Goal: Task Accomplishment & Management: Manage account settings

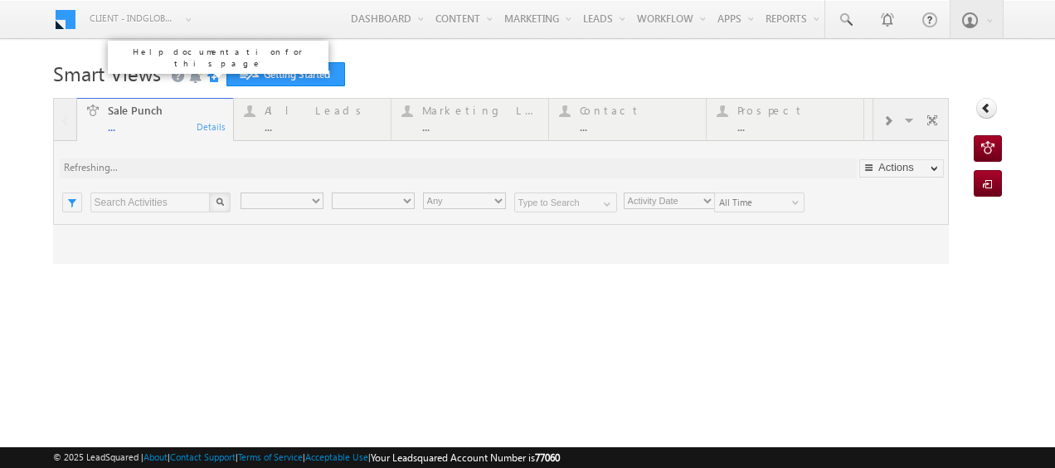
type input "Any Owner"
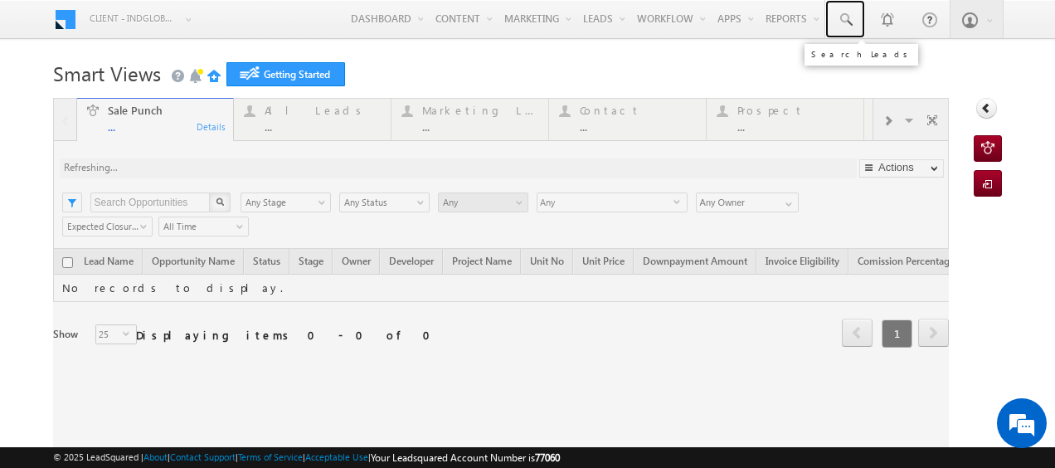
click at [837, 25] on span at bounding box center [845, 20] width 17 height 17
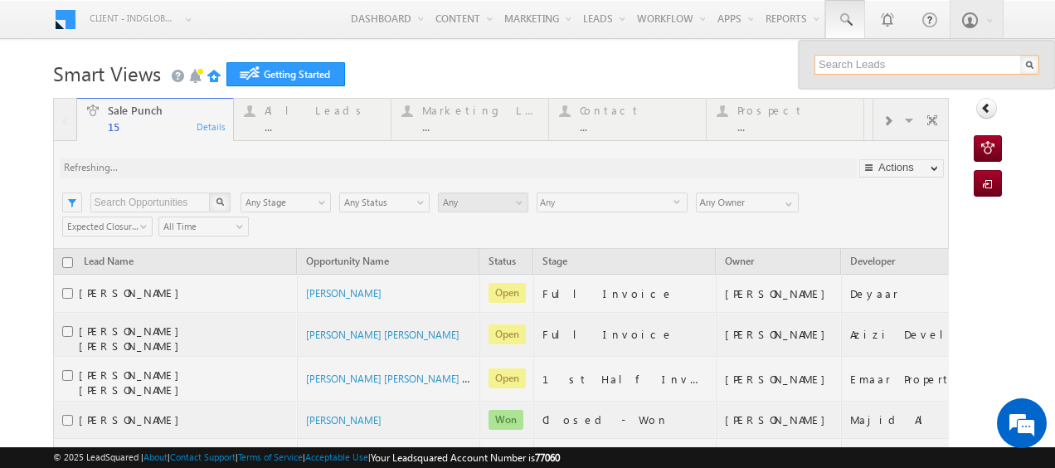
click at [831, 60] on input "text" at bounding box center [926, 65] width 225 height 20
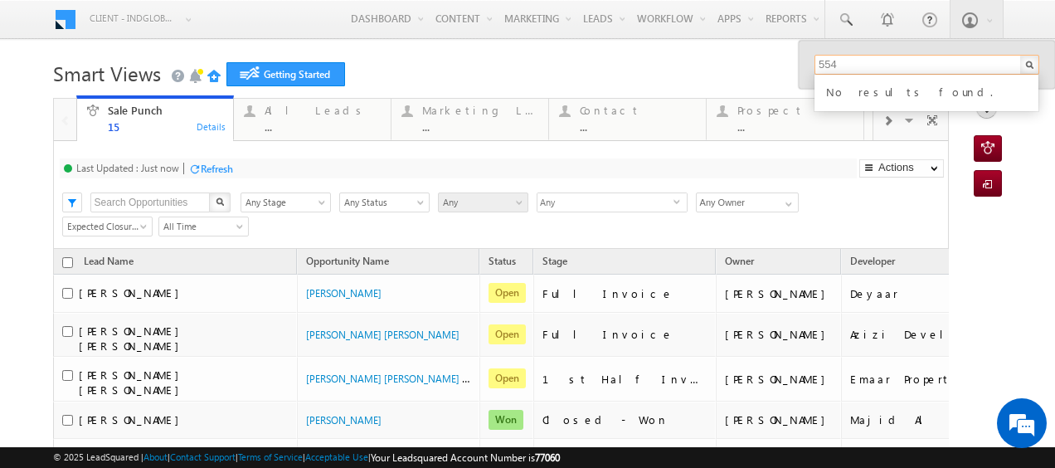
click at [836, 64] on input "554" at bounding box center [926, 65] width 225 height 20
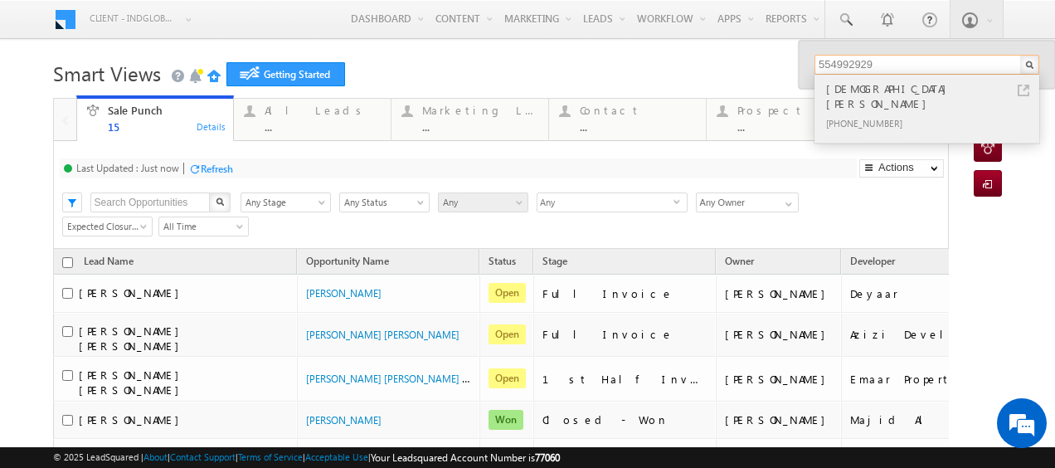
type input "554992929"
click at [859, 113] on div "[PHONE_NUMBER]" at bounding box center [933, 123] width 222 height 20
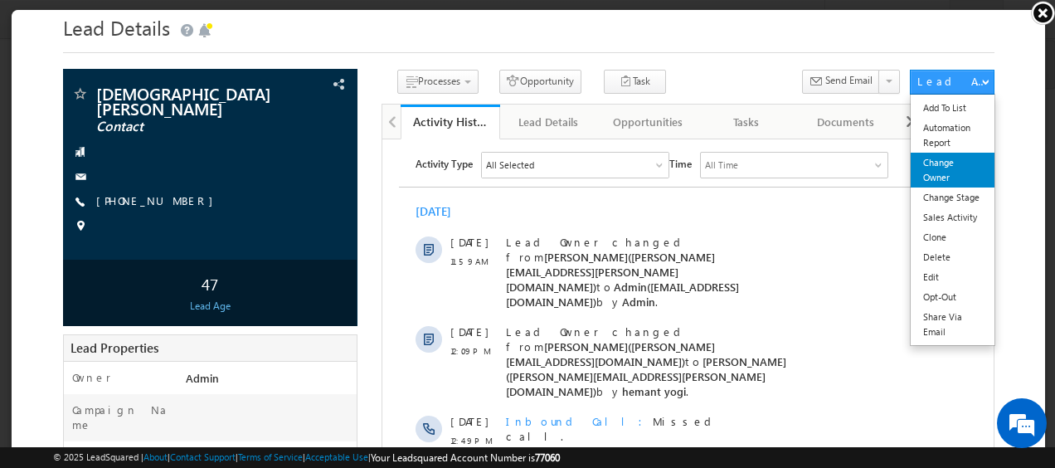
click at [935, 164] on link "Change Owner" at bounding box center [951, 169] width 84 height 35
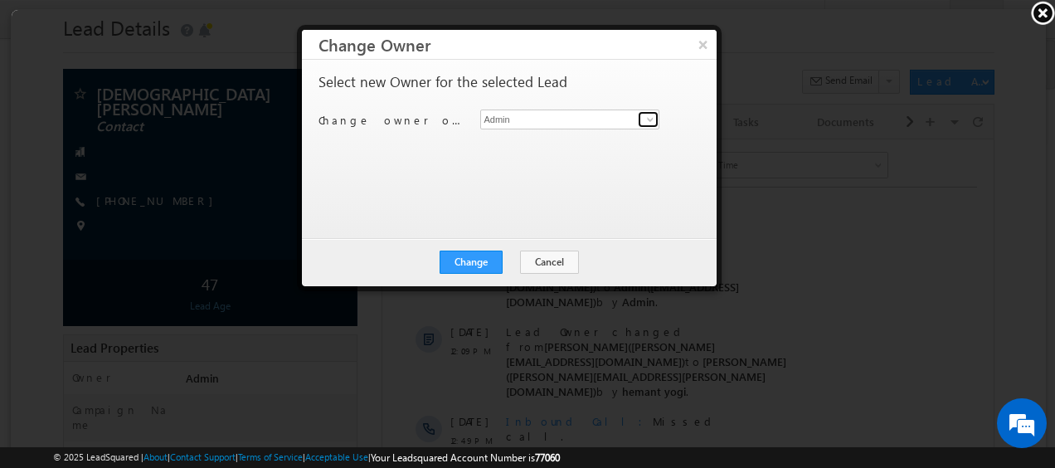
click at [646, 119] on span at bounding box center [648, 118] width 13 height 13
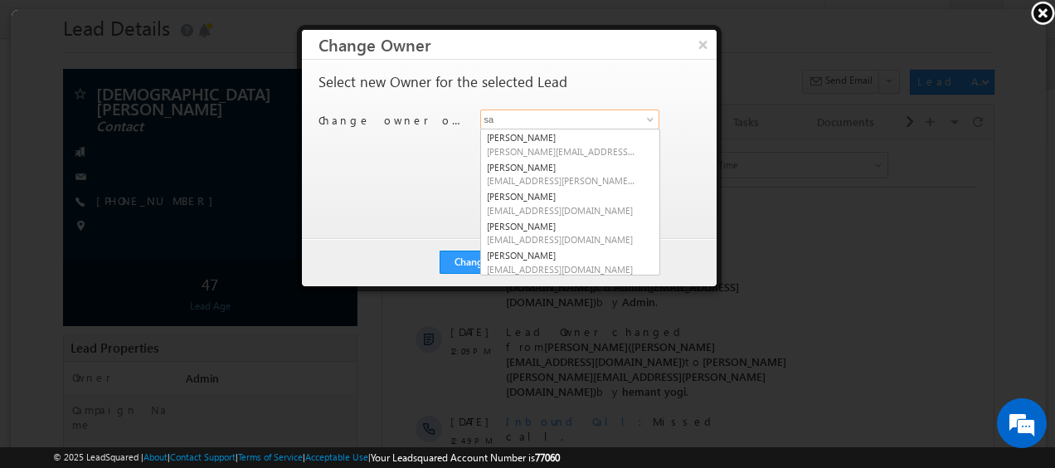
type input "s"
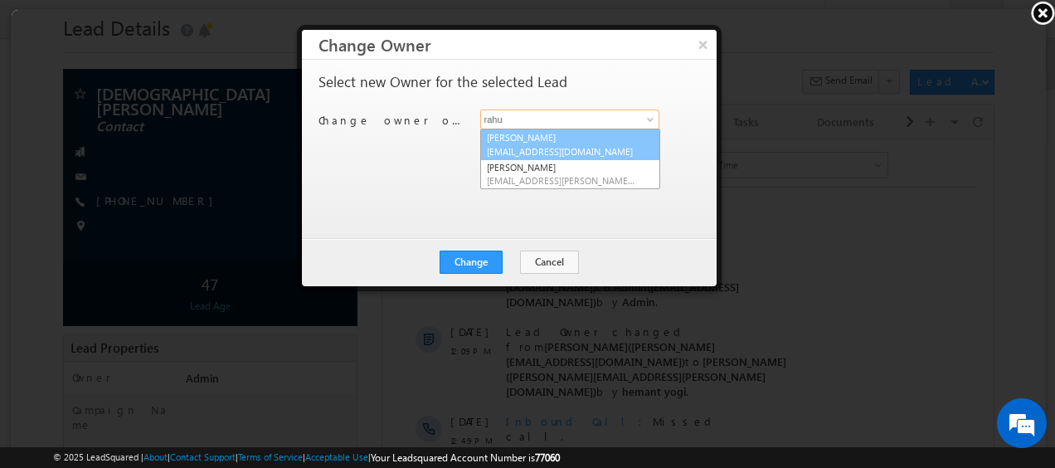
click at [553, 148] on span "[EMAIL_ADDRESS][DOMAIN_NAME]" at bounding box center [559, 150] width 149 height 12
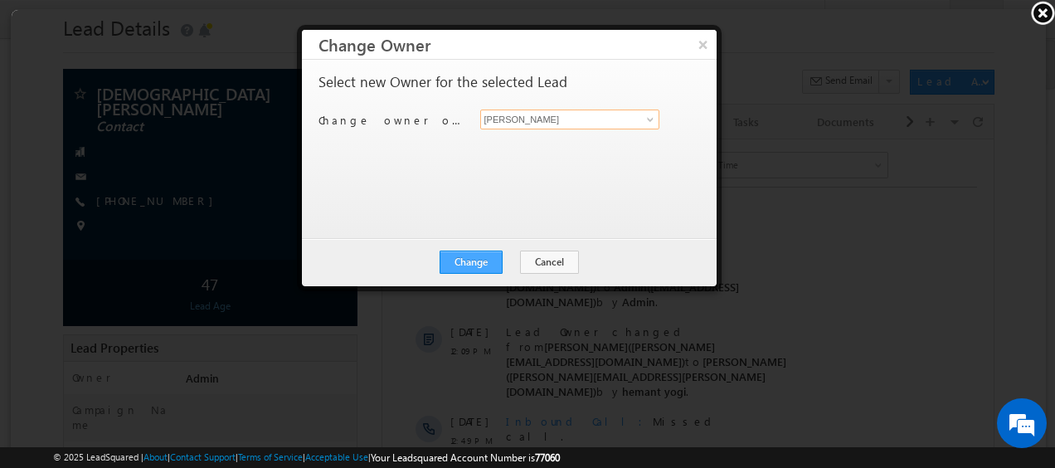
type input "[PERSON_NAME]"
click at [472, 260] on button "Change" at bounding box center [469, 261] width 63 height 23
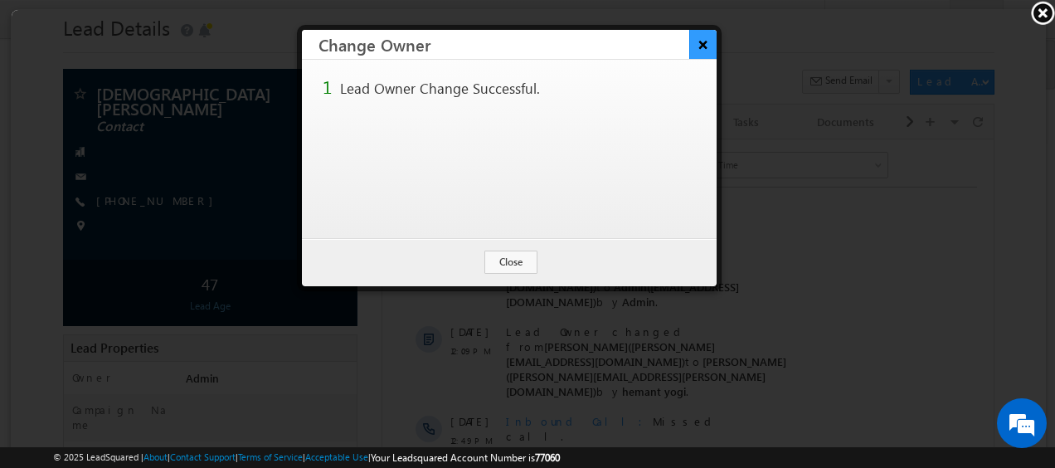
click at [704, 47] on button "×" at bounding box center [700, 43] width 27 height 29
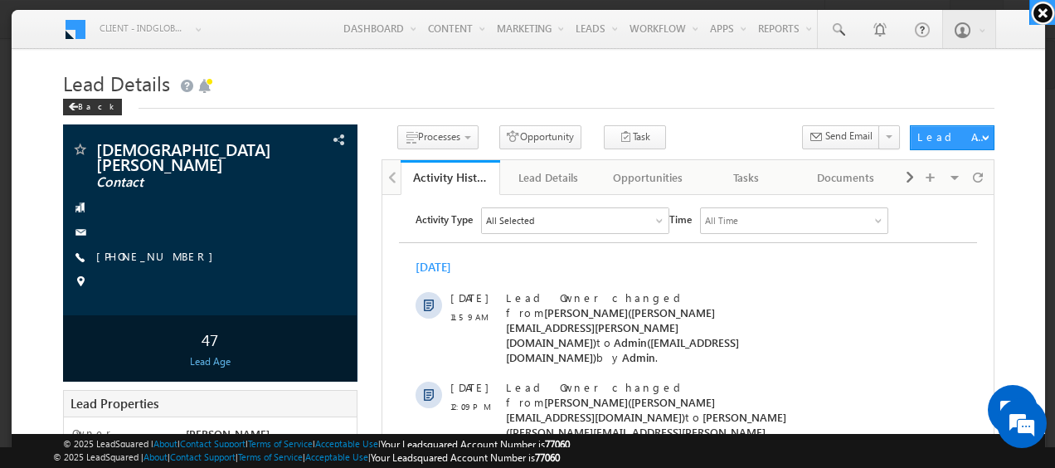
click at [1035, 8] on link at bounding box center [1042, 12] width 26 height 25
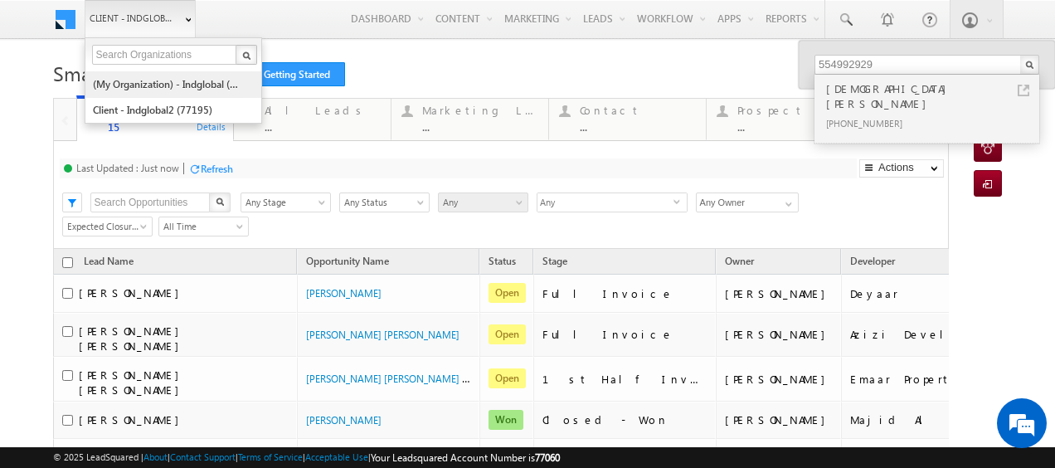
click at [156, 79] on link "(My Organization) - indglobal (48060)" at bounding box center [168, 84] width 152 height 26
